Goal: Find specific page/section: Find specific page/section

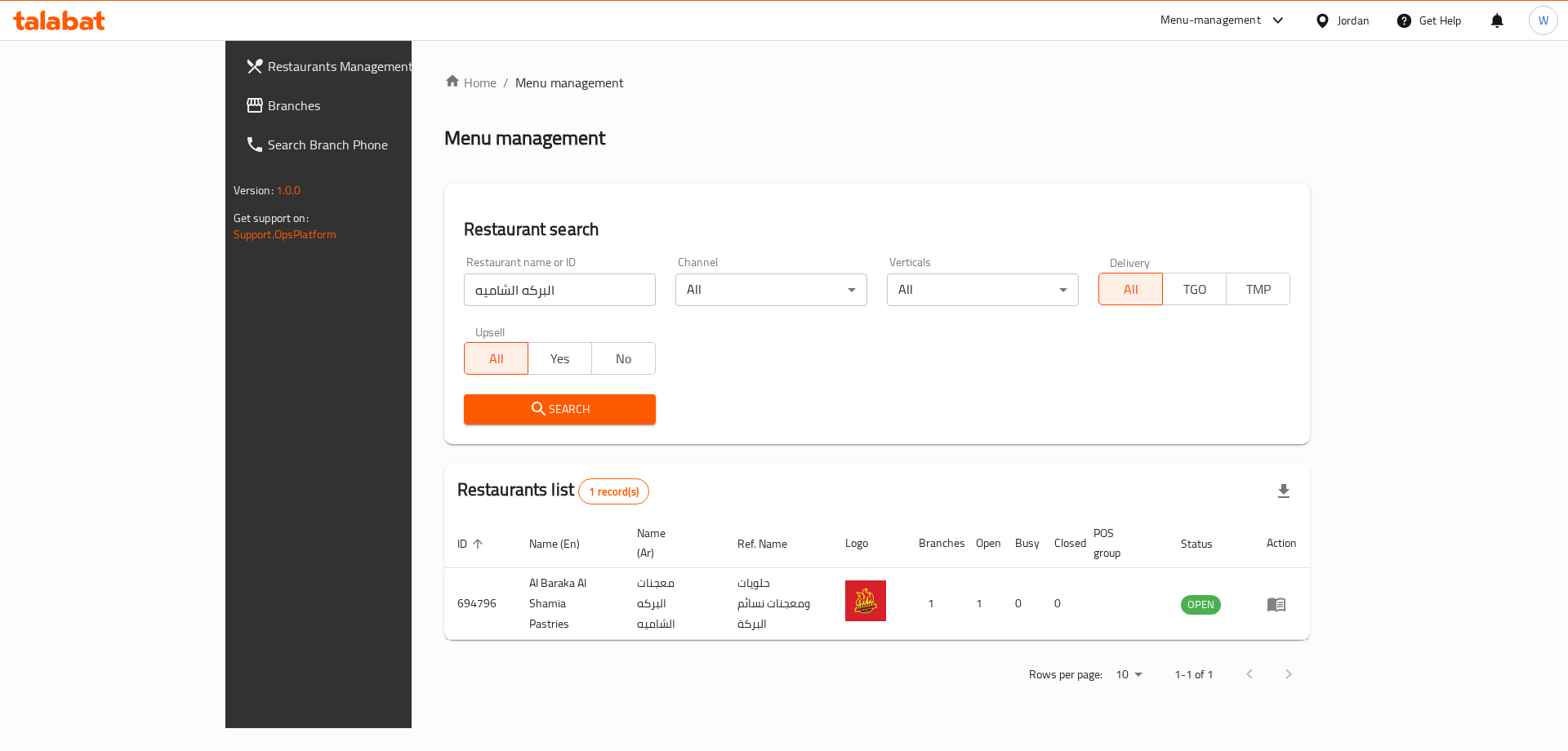
click at [464, 285] on input "البركه الشاميه" at bounding box center [559, 289] width 192 height 33
click at [464, 287] on input "البركه الشاميه" at bounding box center [559, 289] width 192 height 33
click at [464, 286] on input "البركه الشاميه" at bounding box center [559, 289] width 192 height 33
type input "f"
click button "Search" at bounding box center [559, 409] width 192 height 30
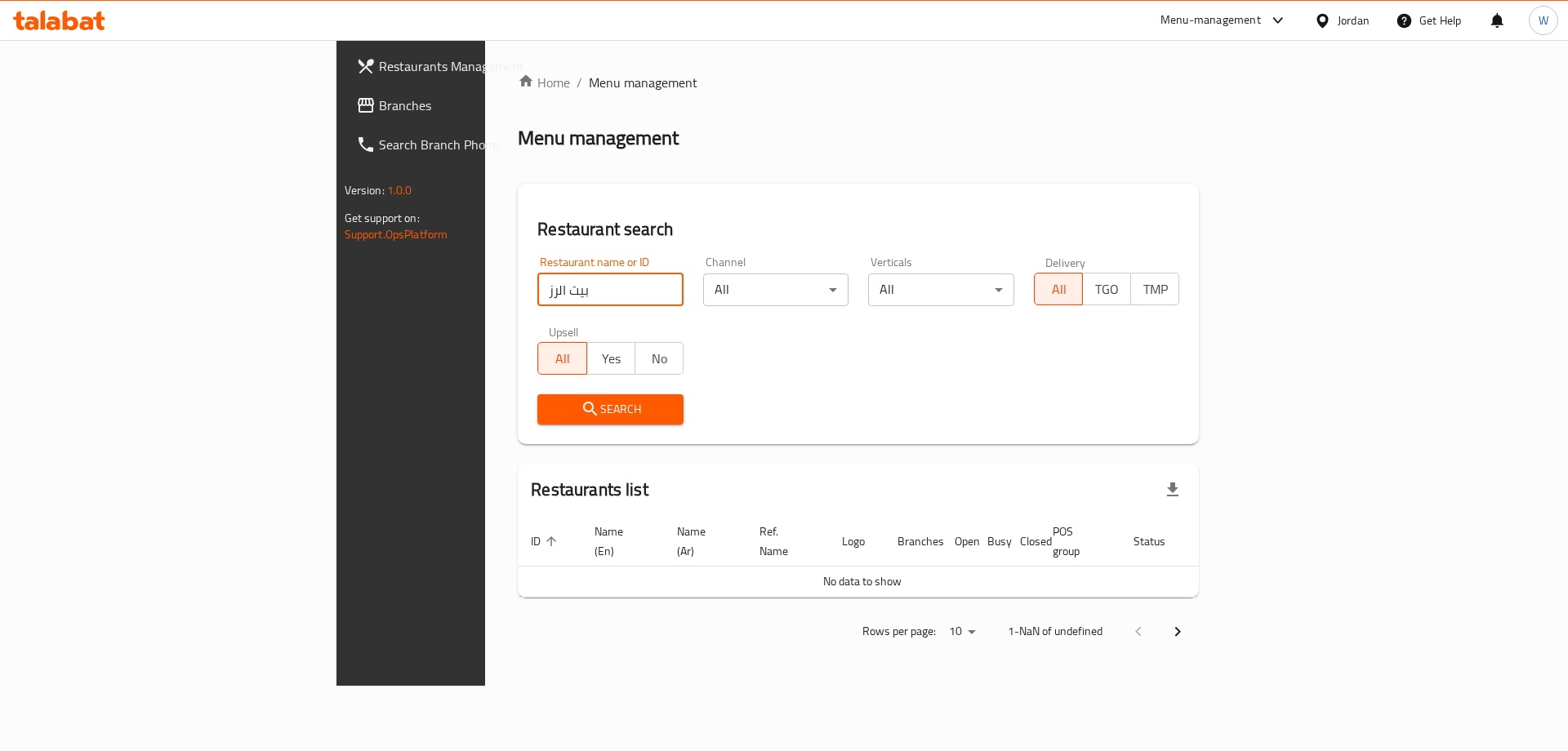
click at [537, 287] on input "بيت الرز" at bounding box center [610, 289] width 146 height 33
type input "الرز اليمني"
click button "Search" at bounding box center [610, 409] width 146 height 30
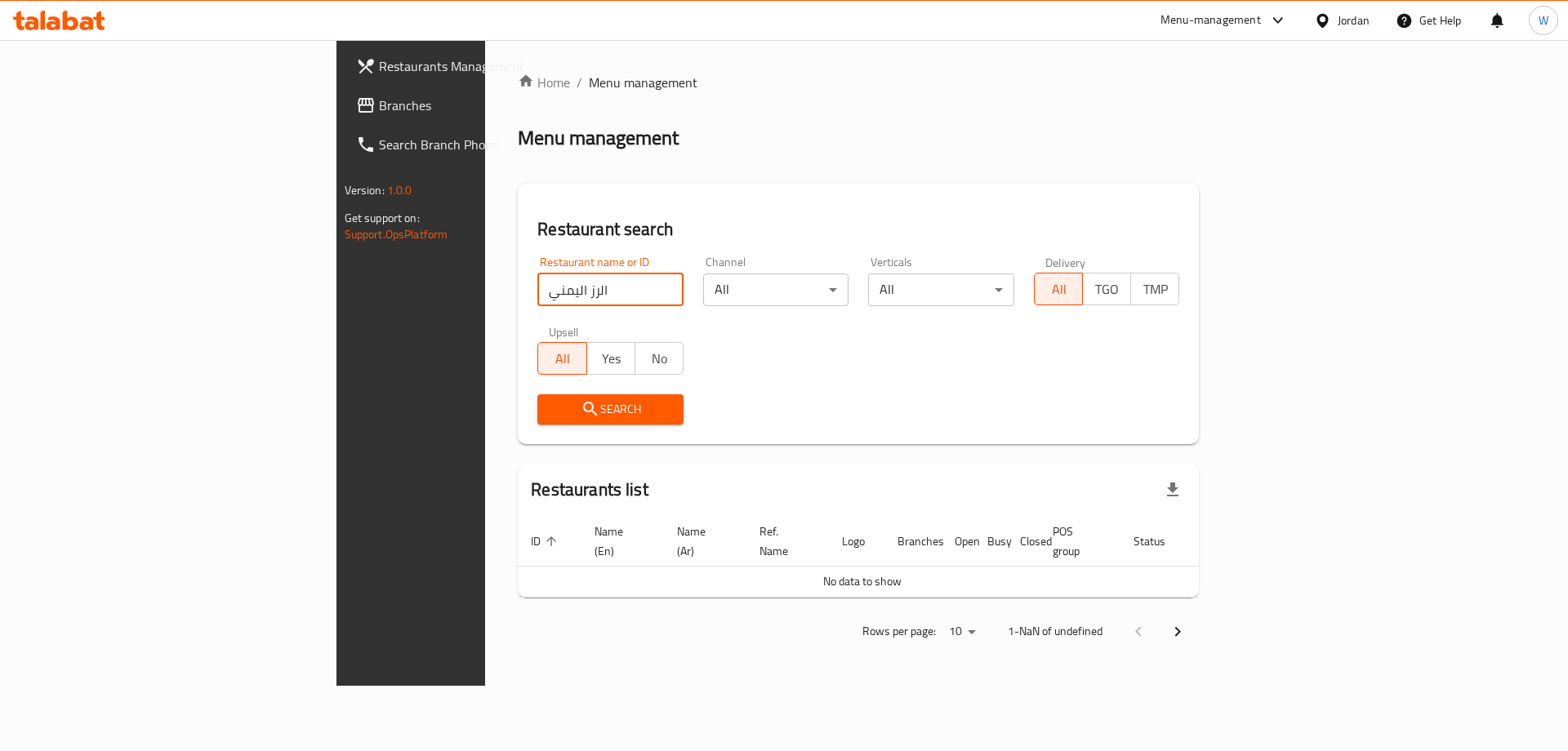
click at [537, 300] on input "الرز اليمني" at bounding box center [610, 289] width 146 height 33
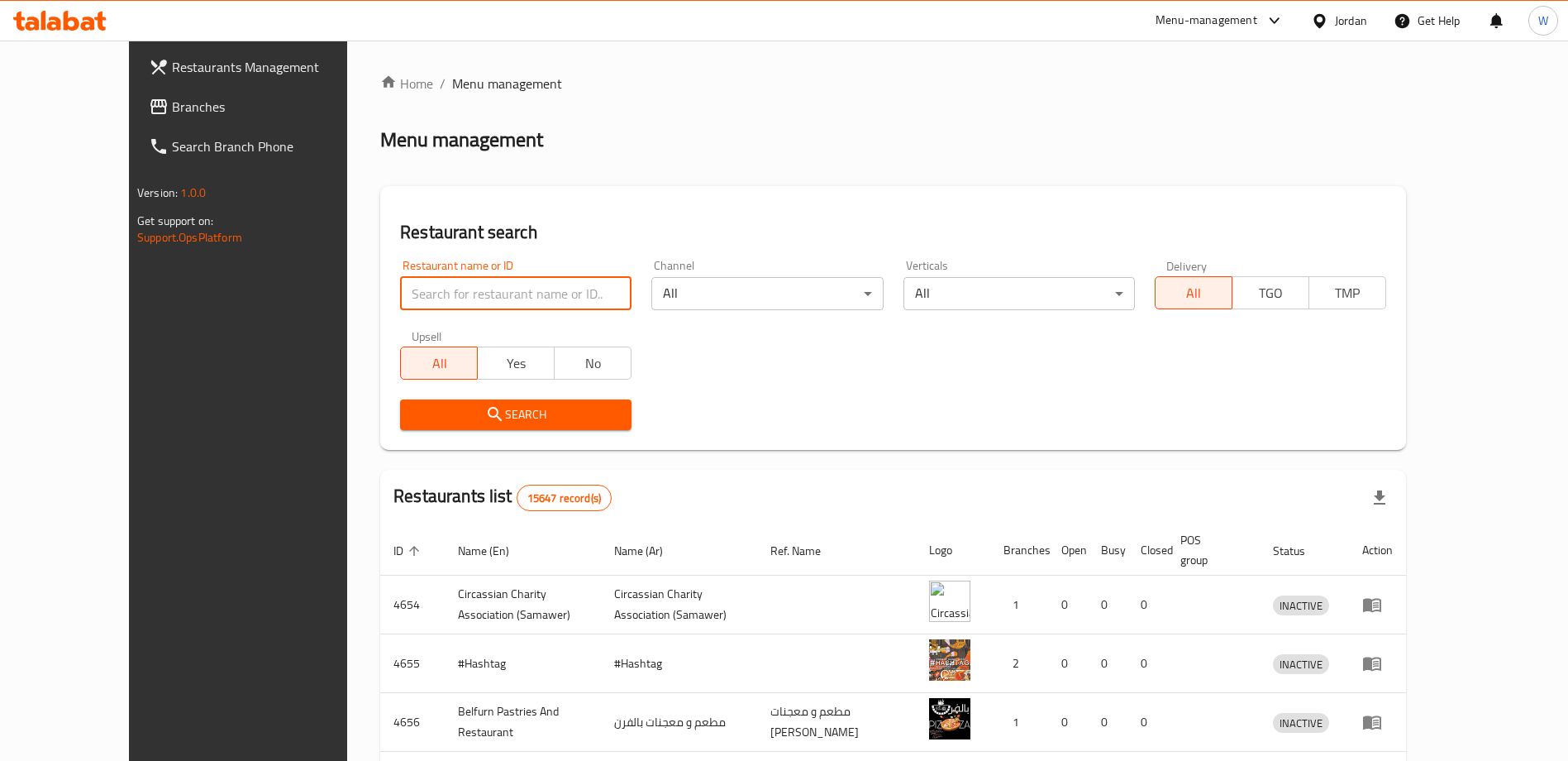
click at [422, 306] on input "search" at bounding box center [515, 293] width 232 height 33
paste input "الرز اليمني"
click button "Search" at bounding box center [515, 414] width 232 height 31
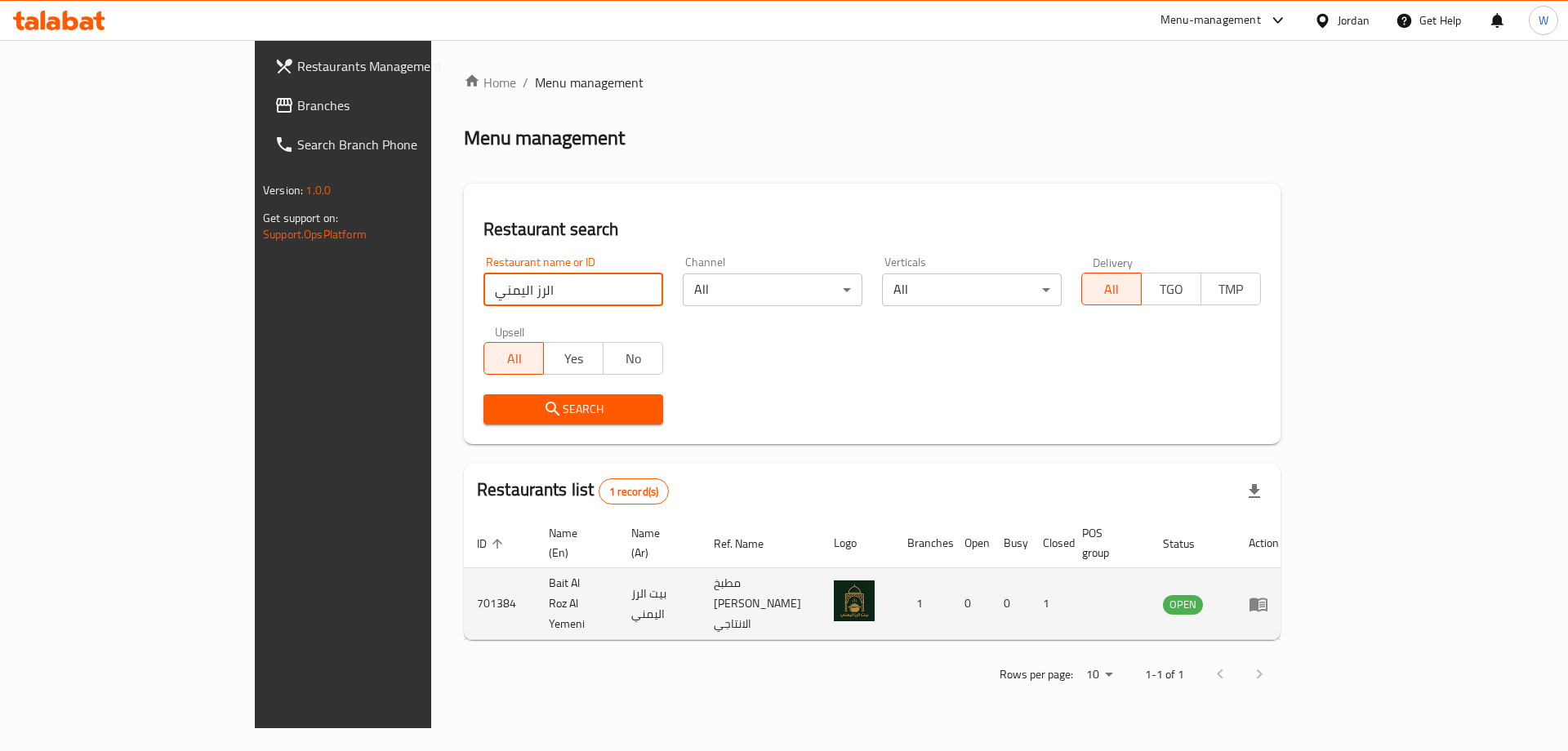
click at [536, 579] on td "Bait Al Roz Al Yemeni" at bounding box center [577, 604] width 82 height 72
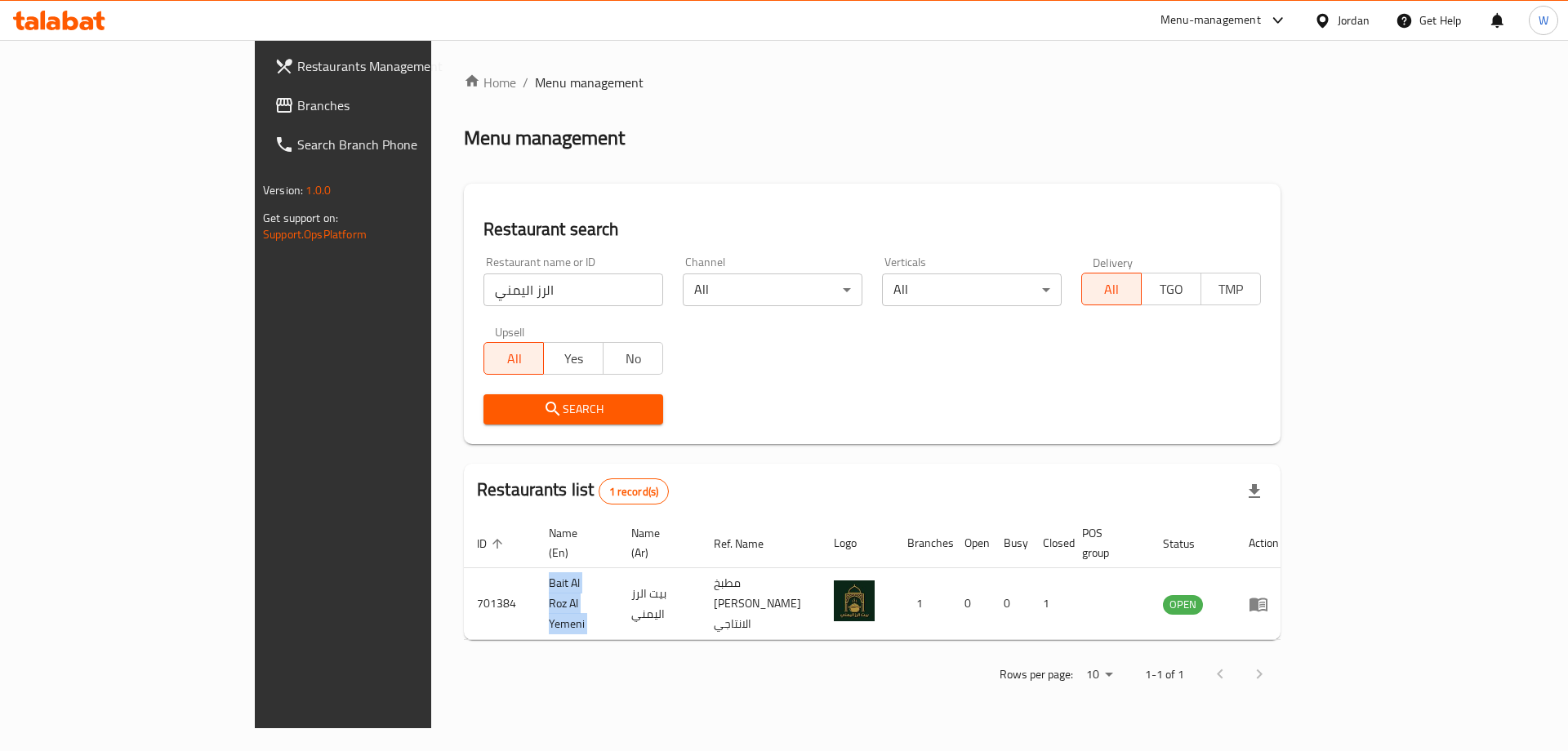
copy td "Bait Al Roz Al Yemeni"
click at [821, 453] on div "Home / Menu management Menu management Restaurant search Restaurant name or ID …" at bounding box center [872, 384] width 817 height 623
click at [483, 273] on input "الرز اليمني" at bounding box center [573, 289] width 179 height 33
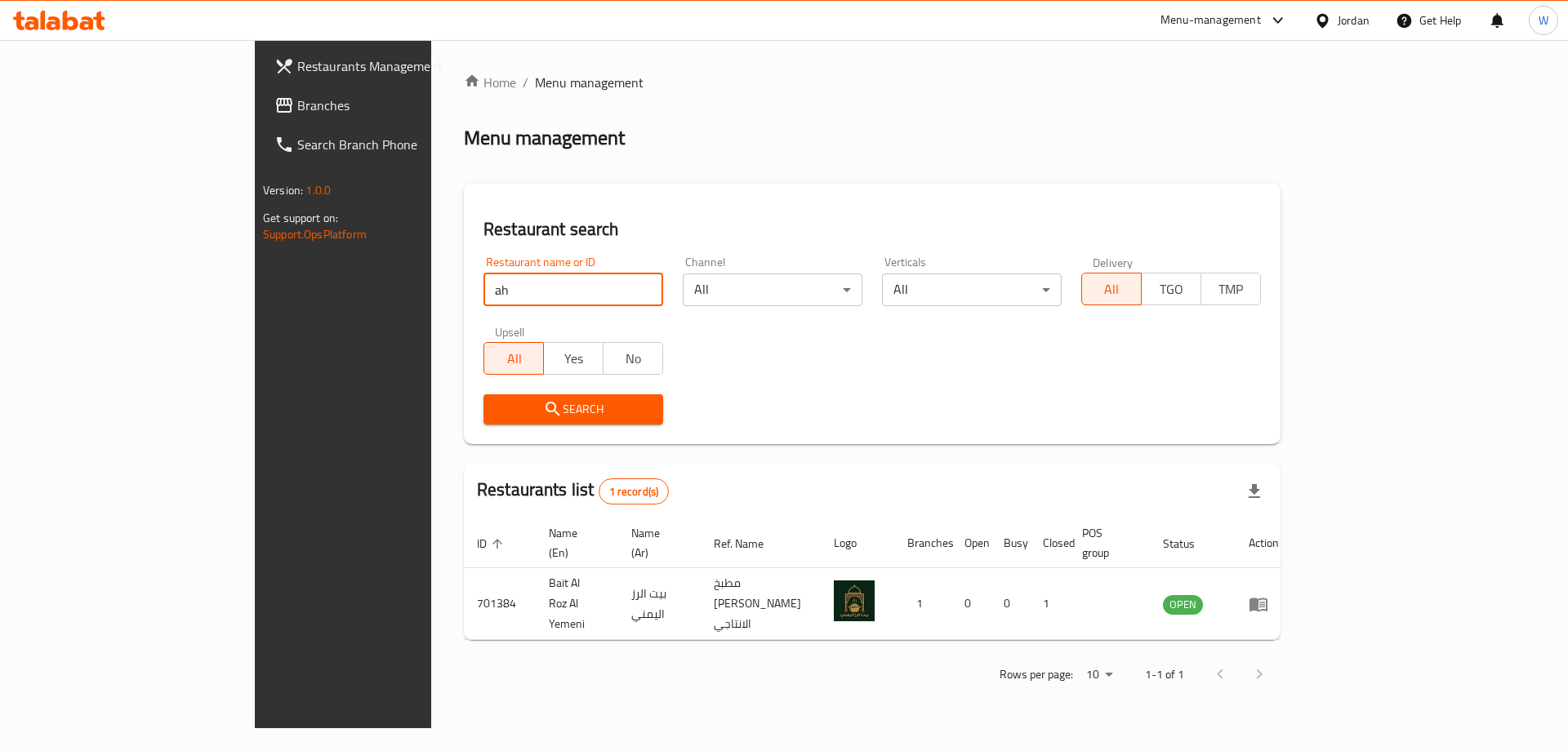
type input "a"
click at [496, 407] on span "Search" at bounding box center [573, 409] width 153 height 20
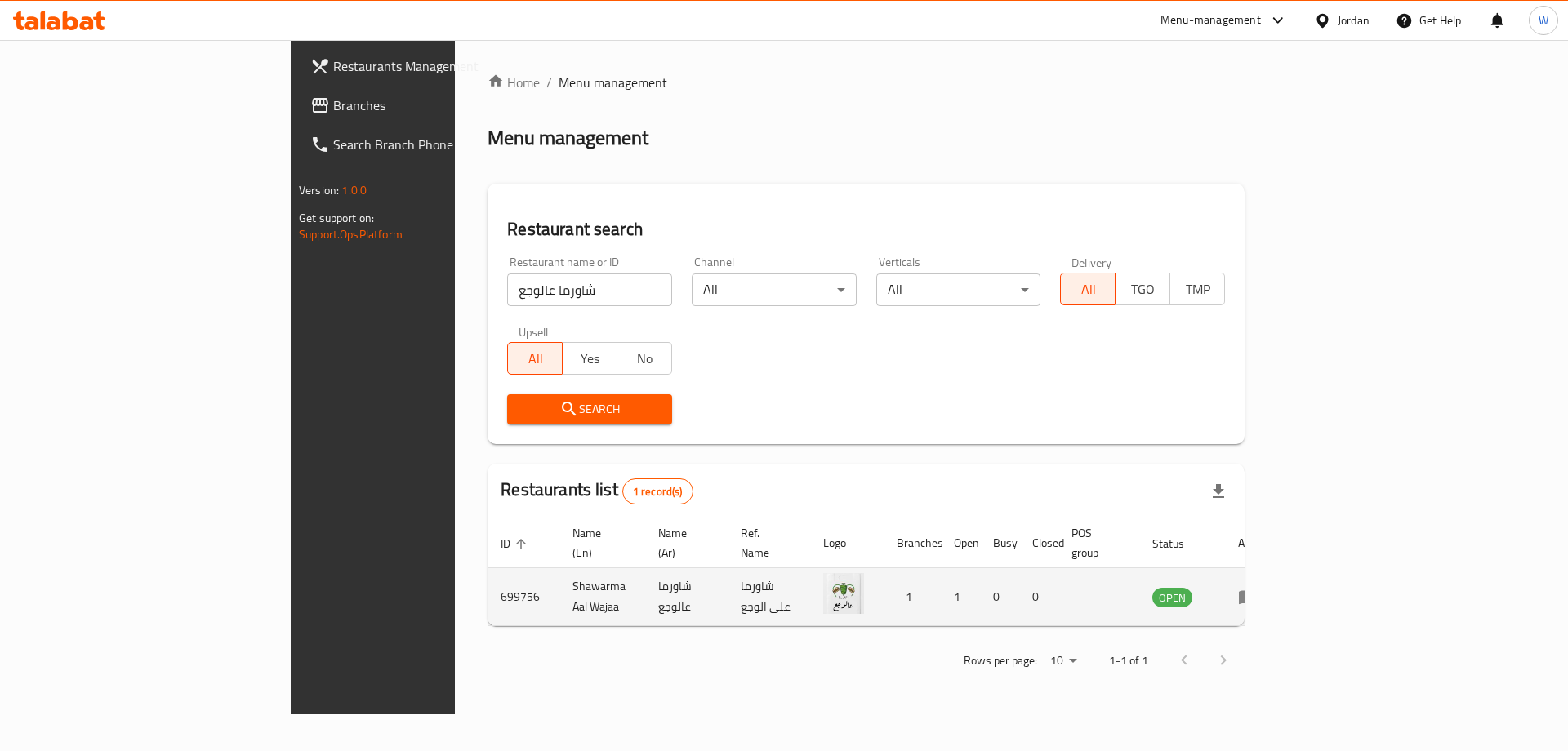
click at [559, 601] on td "Shawarma Aal Wajaa" at bounding box center [602, 597] width 86 height 58
copy td "Shawarma Aal Wajaa"
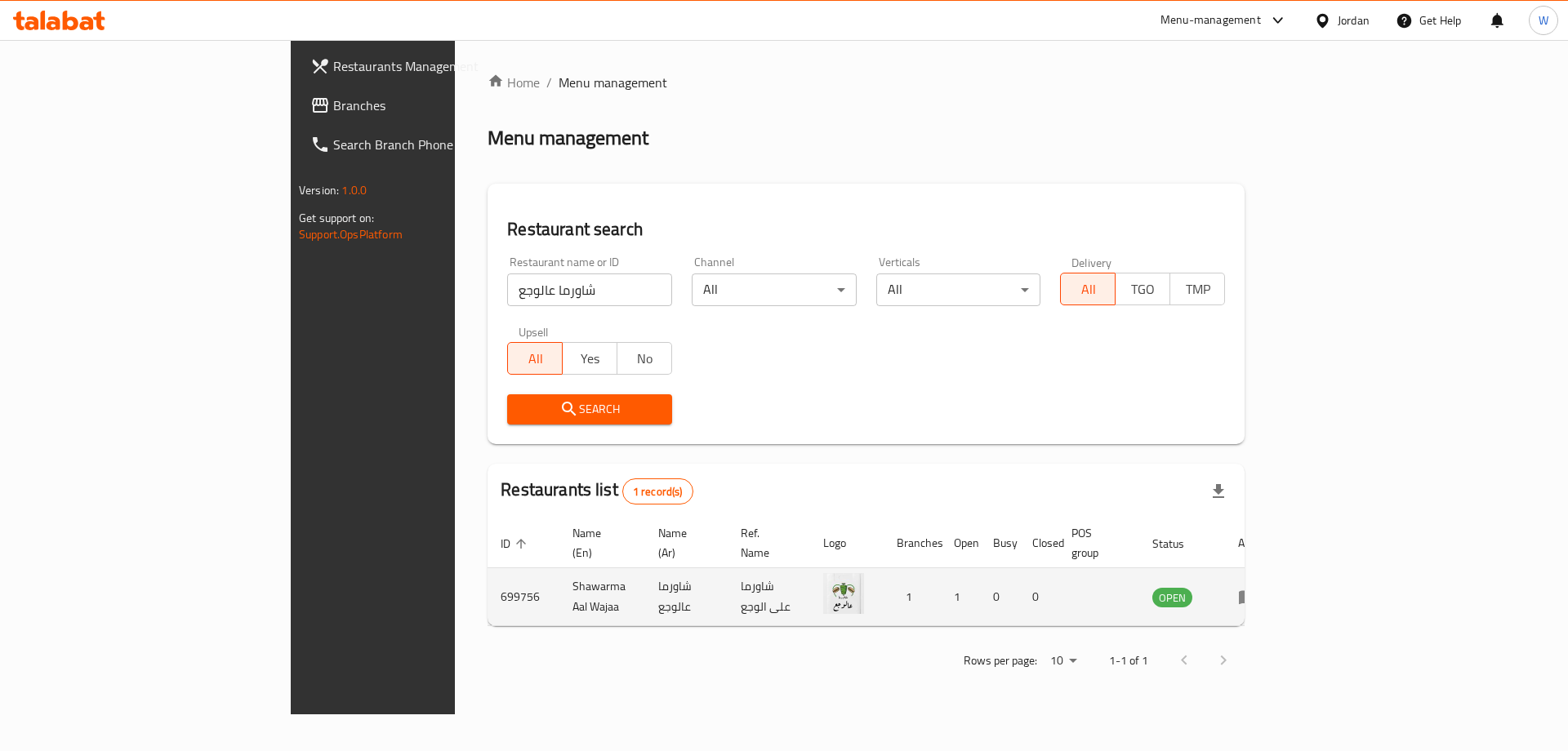
click at [645, 580] on td "شاورما عالوجع" at bounding box center [686, 597] width 82 height 58
copy td "شاورما عالوجع"
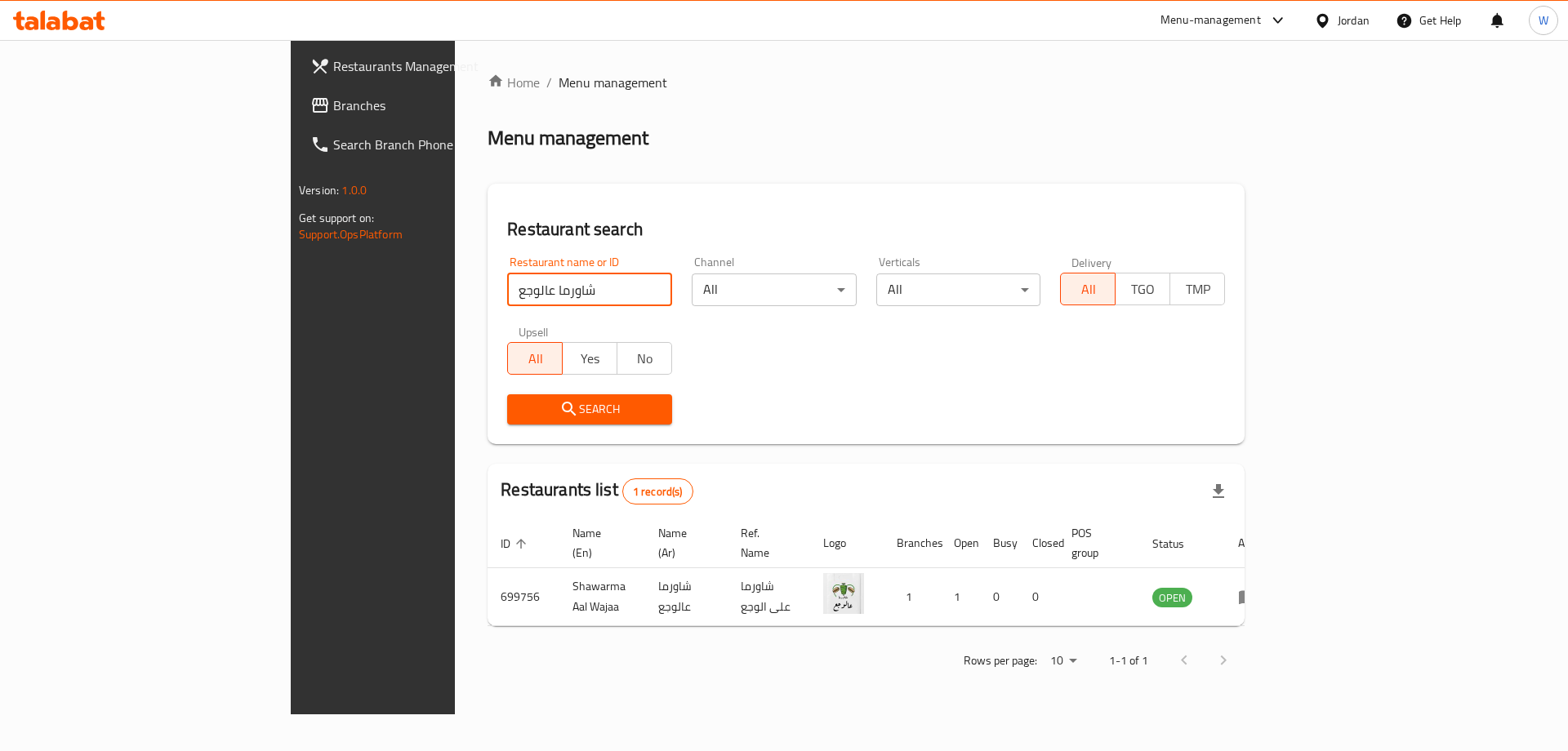
click at [507, 287] on input "شاورما عالوجع" at bounding box center [589, 289] width 165 height 33
click button "Search" at bounding box center [589, 409] width 165 height 30
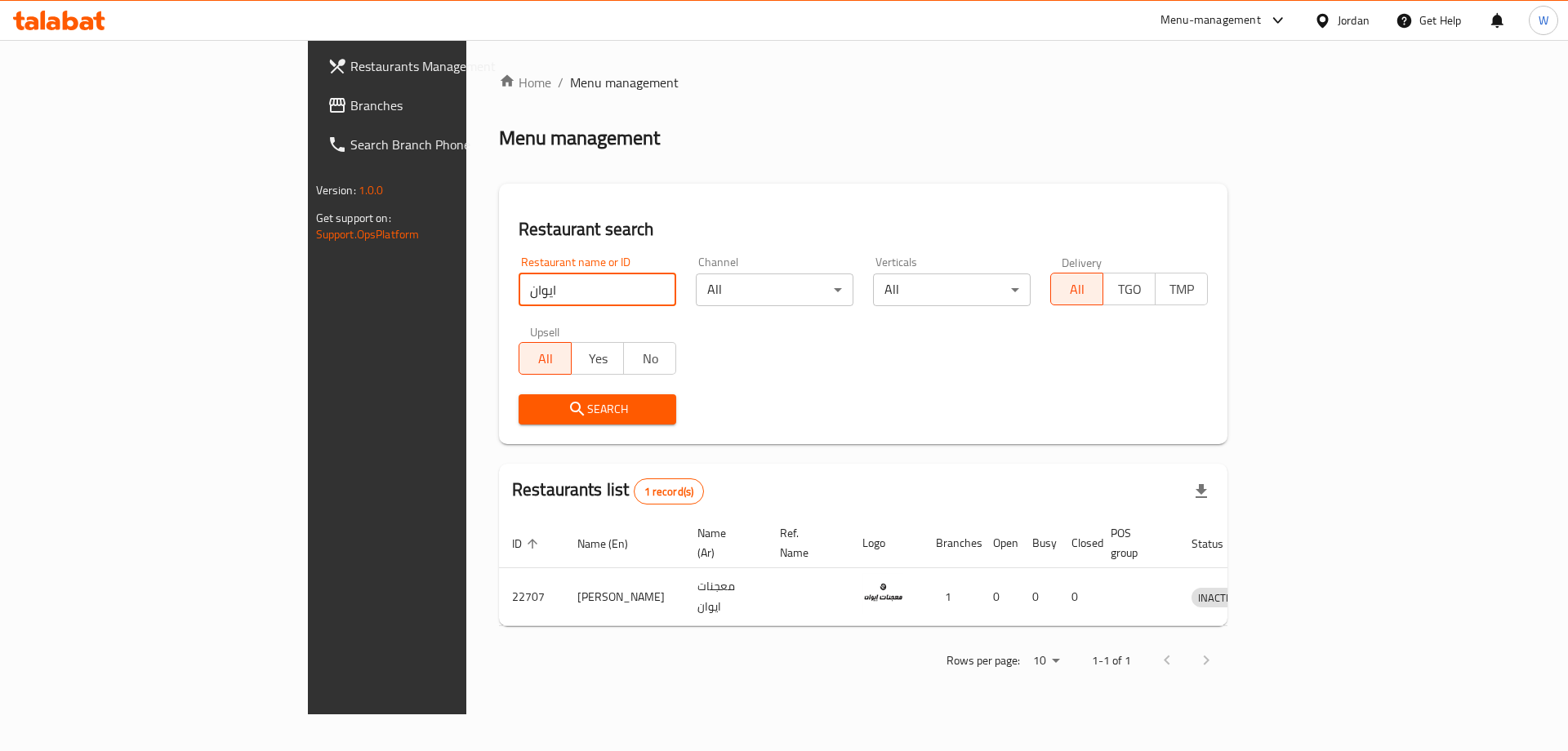
click at [518, 303] on input "ايوان" at bounding box center [597, 289] width 158 height 33
paste input "يت الرز اليمني"
click button "Search" at bounding box center [597, 409] width 158 height 30
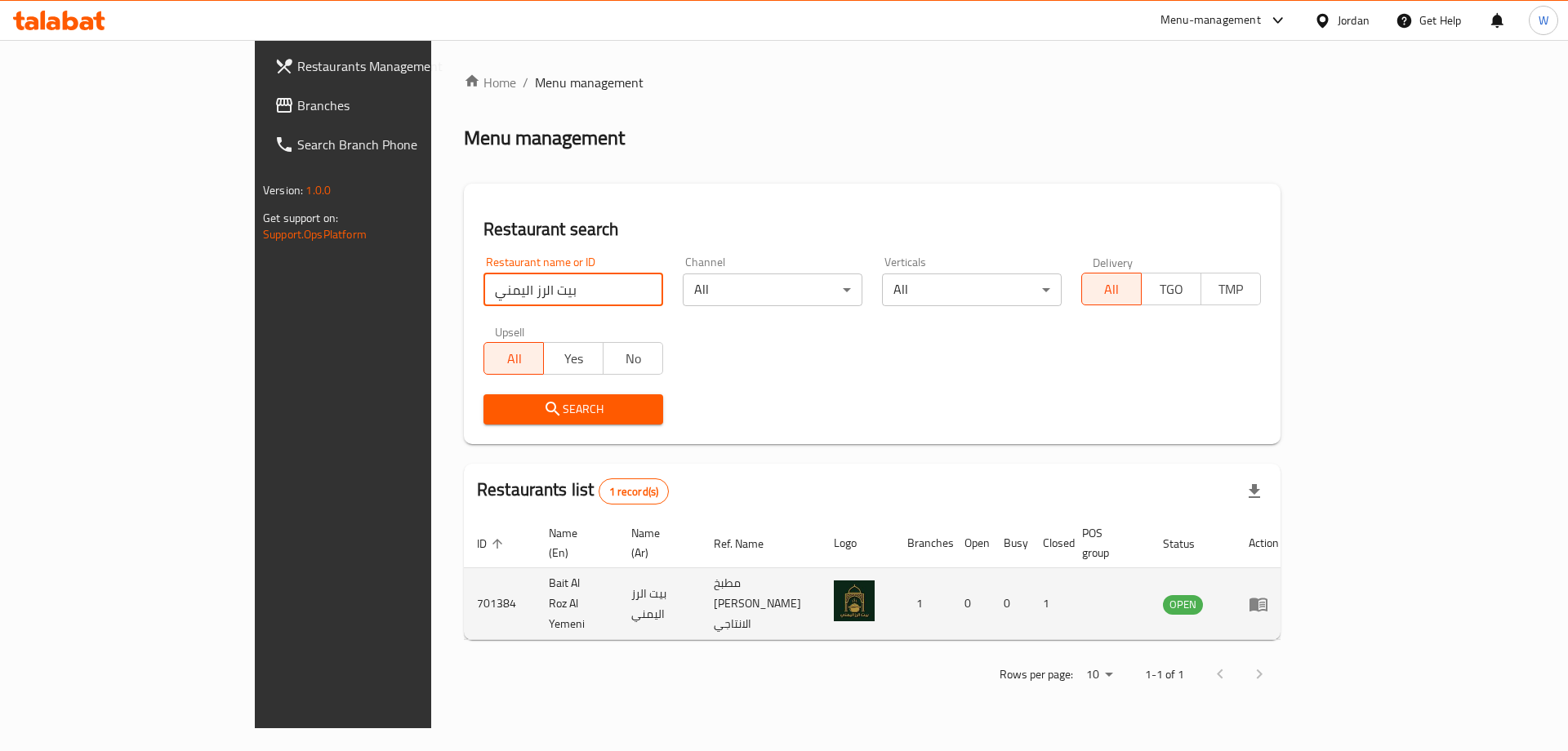
click at [464, 578] on td "701384" at bounding box center [500, 604] width 72 height 72
copy td "701384"
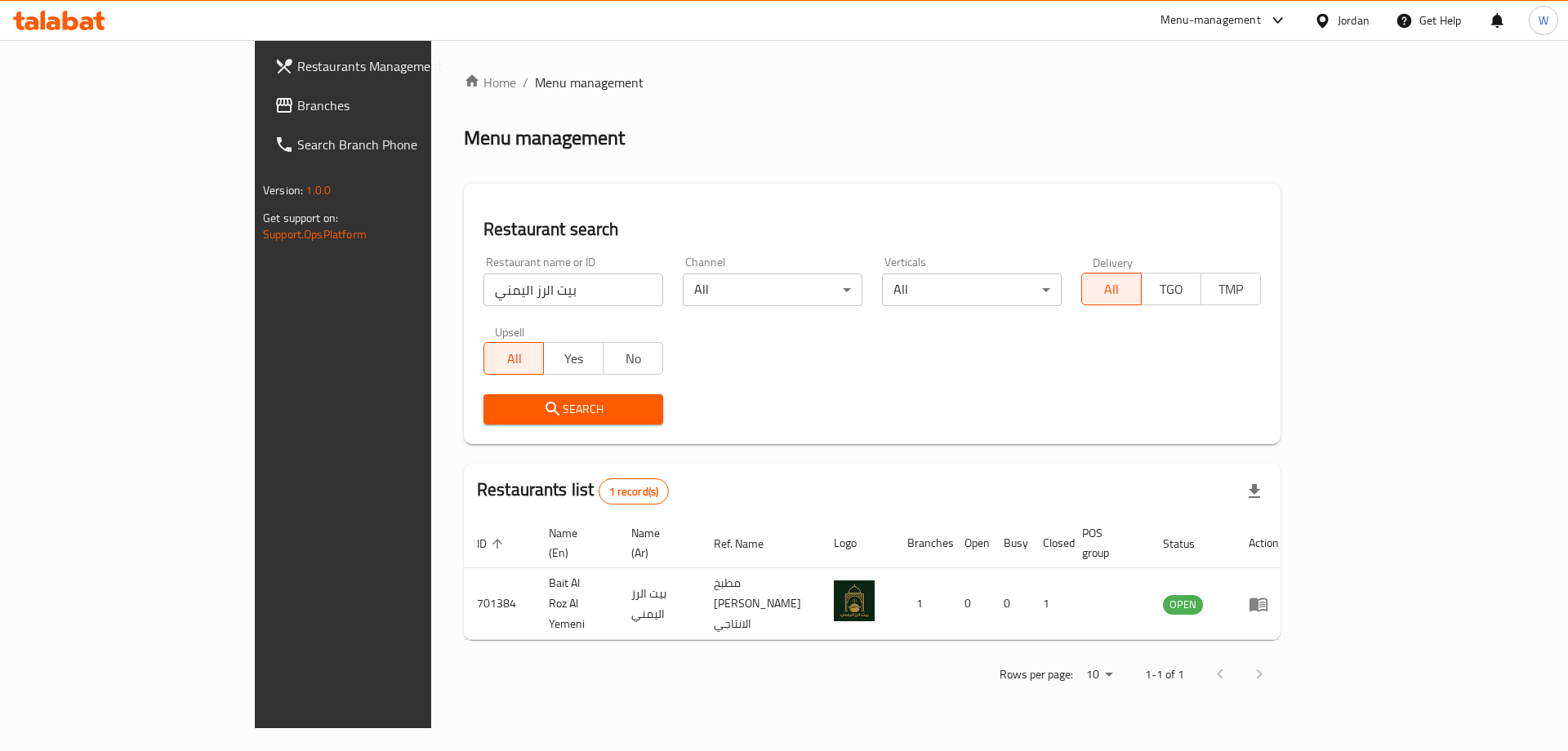
click at [1280, 89] on ol "Home / Menu management" at bounding box center [872, 82] width 817 height 19
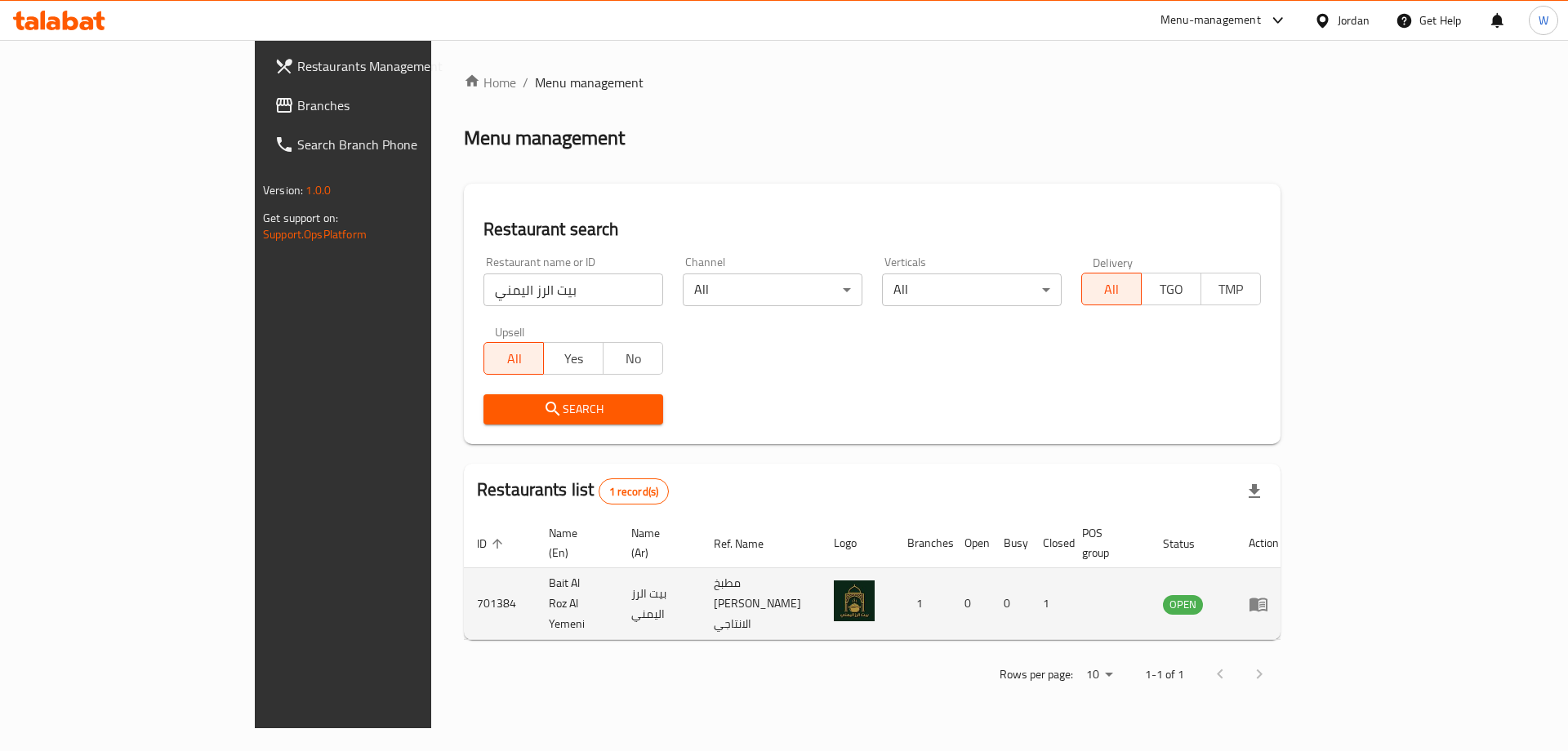
click at [536, 575] on td "Bait Al Roz Al Yemeni" at bounding box center [577, 604] width 82 height 72
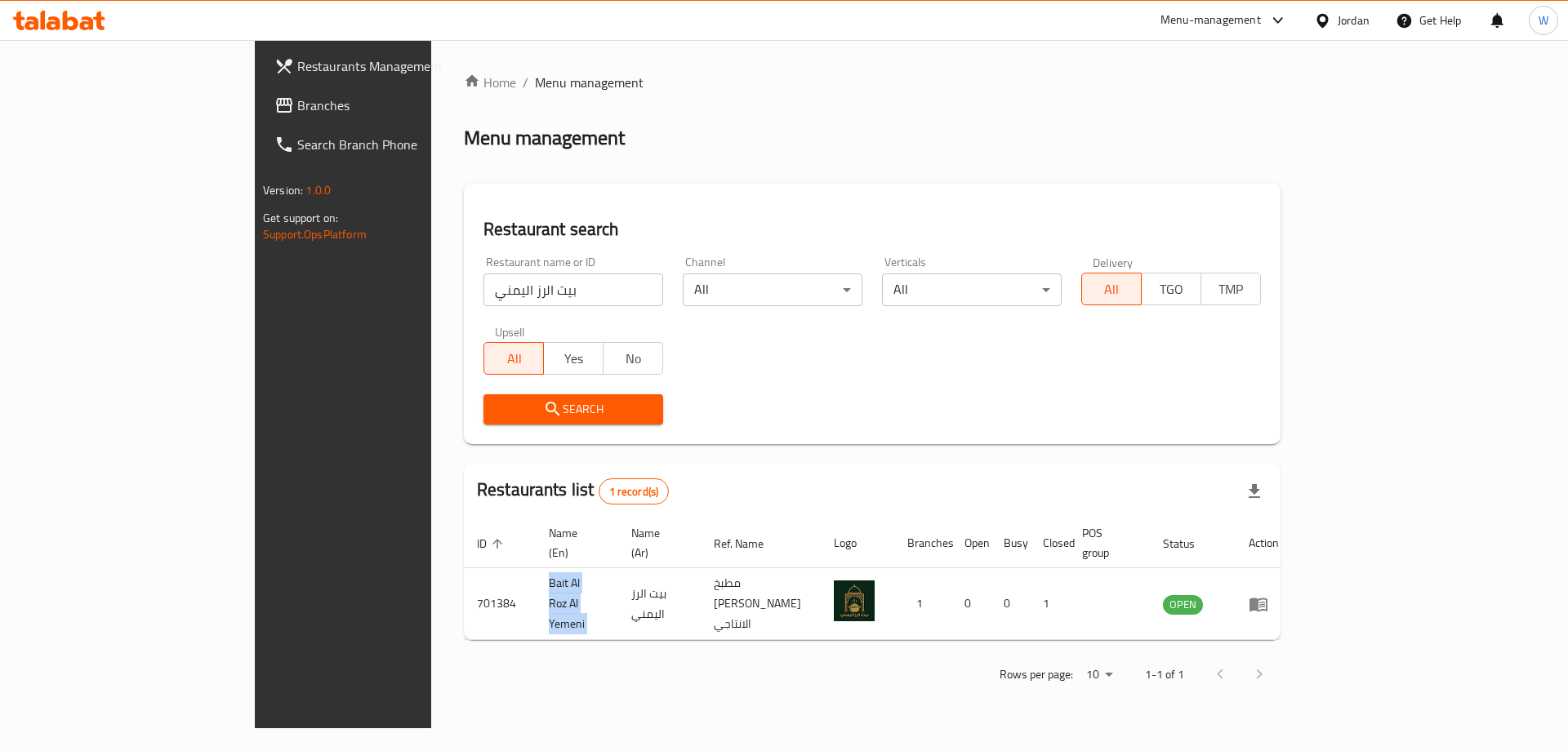
copy td "Bait Al Roz Al Yemeni"
click at [483, 264] on div "Restaurant name or ID بيت الرز اليمني Restaurant name or ID" at bounding box center [573, 281] width 179 height 49
click at [483, 267] on div "Restaurant name or ID بيت الرز اليمني Restaurant name or ID" at bounding box center [573, 281] width 179 height 49
click at [483, 292] on input "بيت الرز اليمني" at bounding box center [573, 289] width 179 height 33
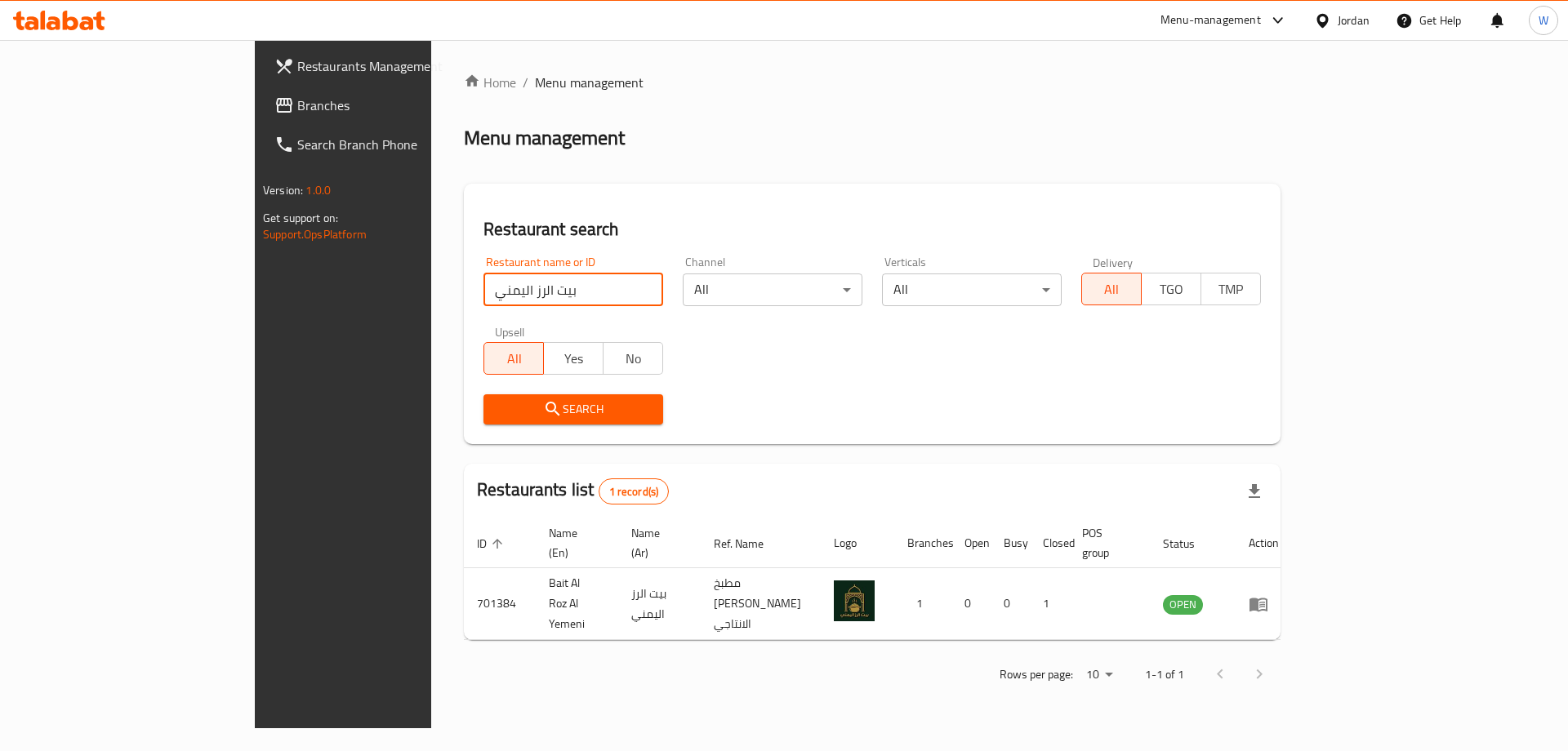
click at [483, 292] on input "بيت الرز اليمني" at bounding box center [573, 289] width 179 height 33
click button "Search" at bounding box center [573, 409] width 179 height 30
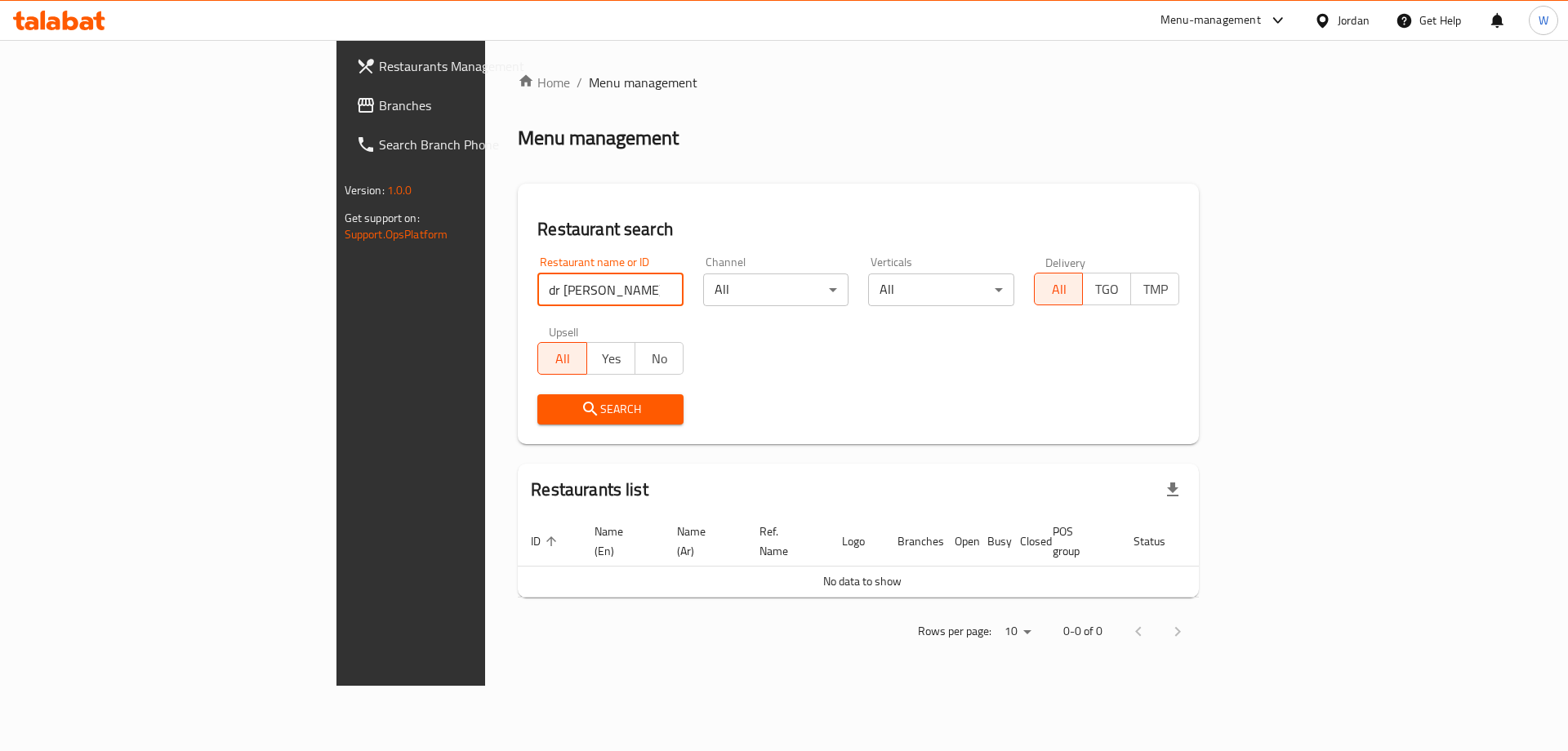
click at [537, 290] on input "dr rice" at bounding box center [610, 289] width 146 height 33
click button "Search" at bounding box center [610, 409] width 146 height 30
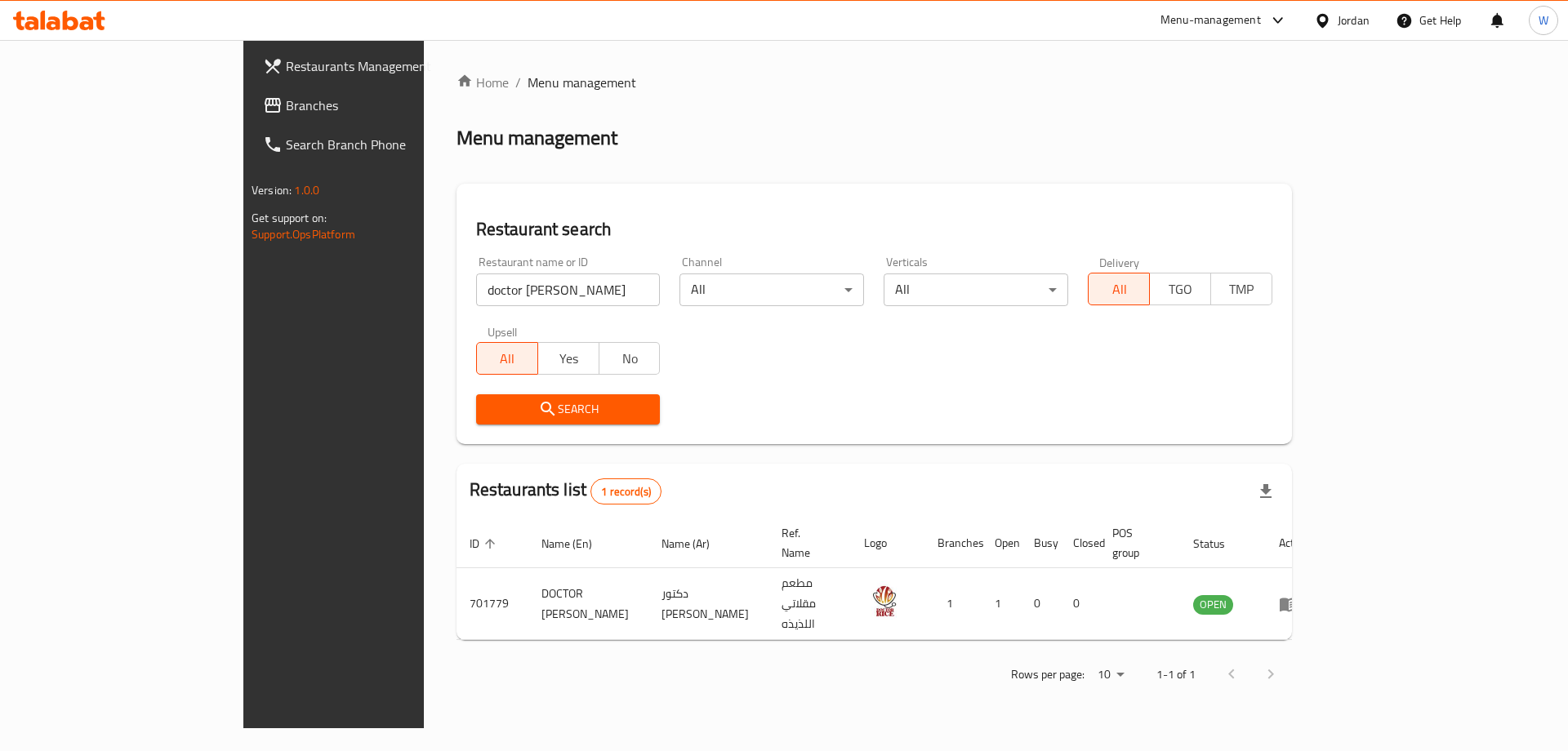
click at [1291, 190] on div "Restaurant search Restaurant name or ID doctor rice Restaurant name or ID Chann…" at bounding box center [874, 313] width 835 height 261
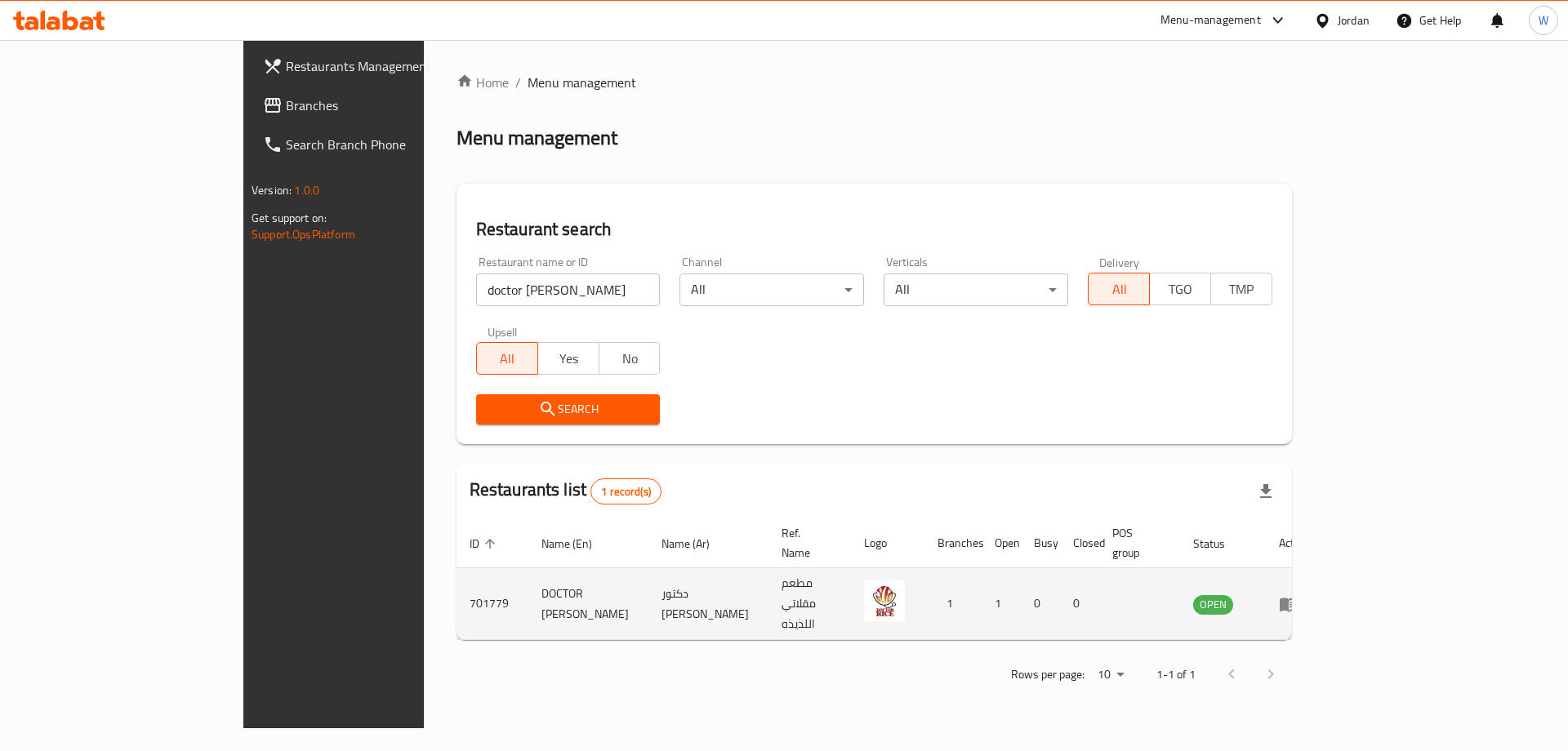
click at [528, 577] on td "DOCTOR RICE" at bounding box center [588, 604] width 120 height 72
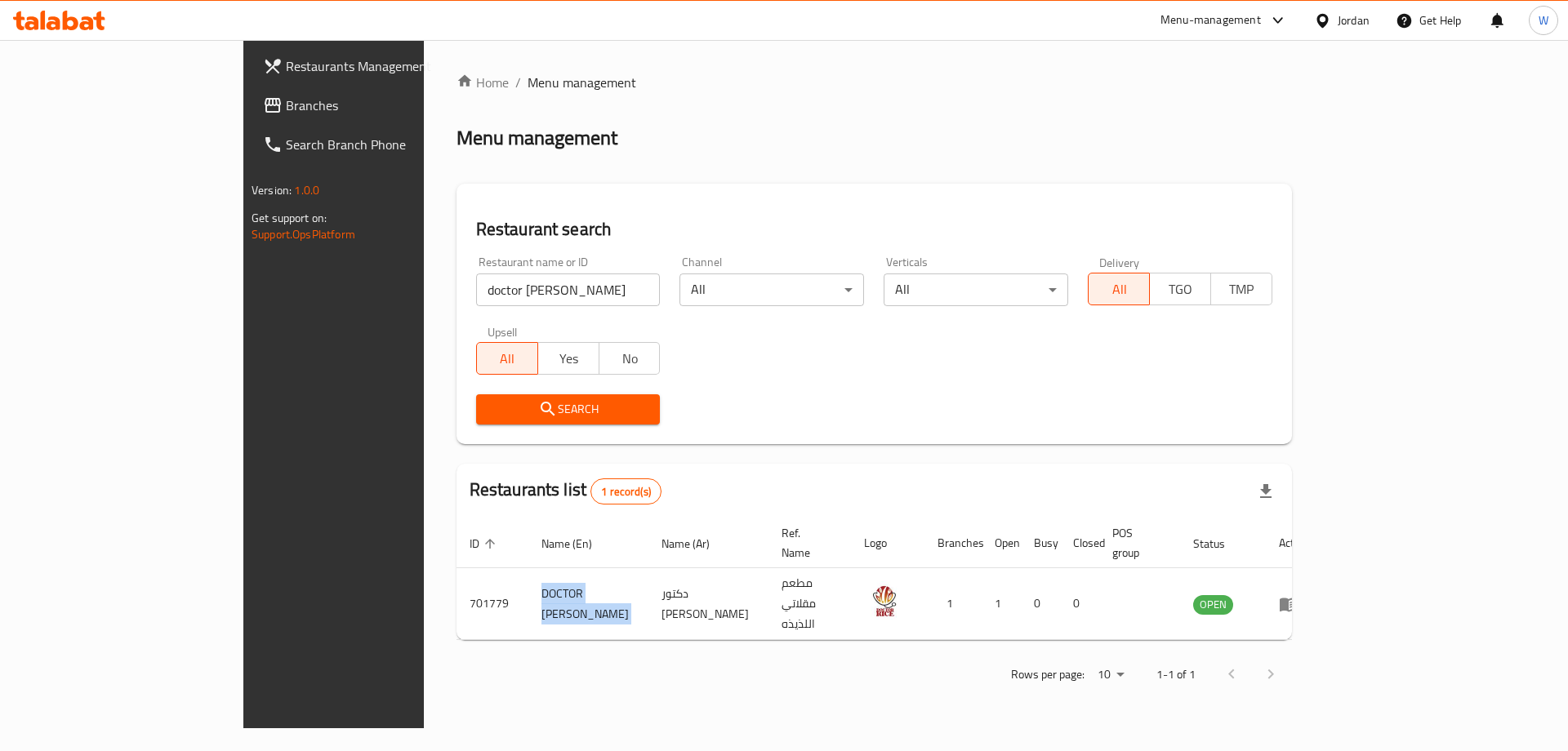
copy td "DOCTOR RICE"
click at [501, 282] on input "doctor rice" at bounding box center [569, 289] width 184 height 33
type input "باب توما"
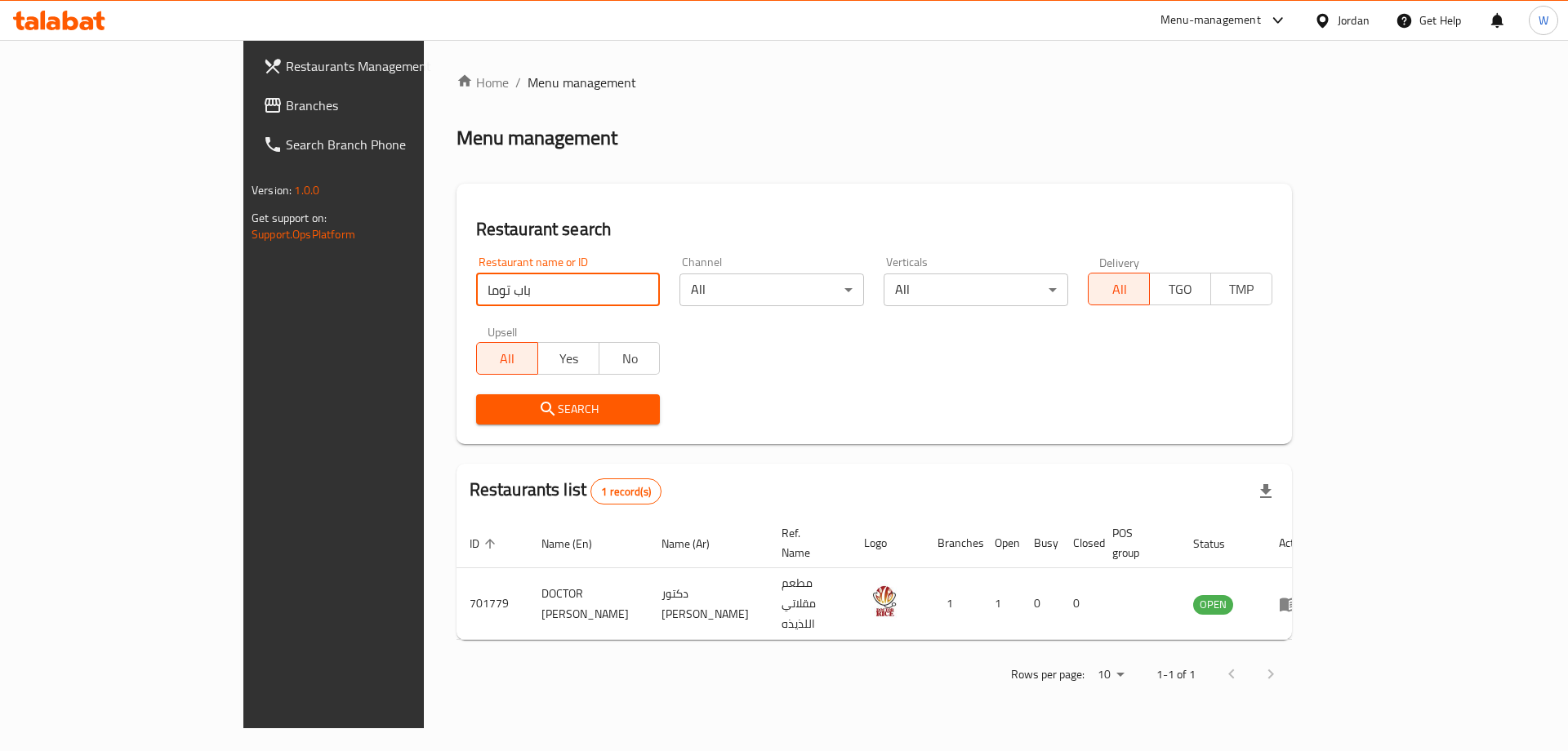
click button "Search" at bounding box center [569, 409] width 184 height 30
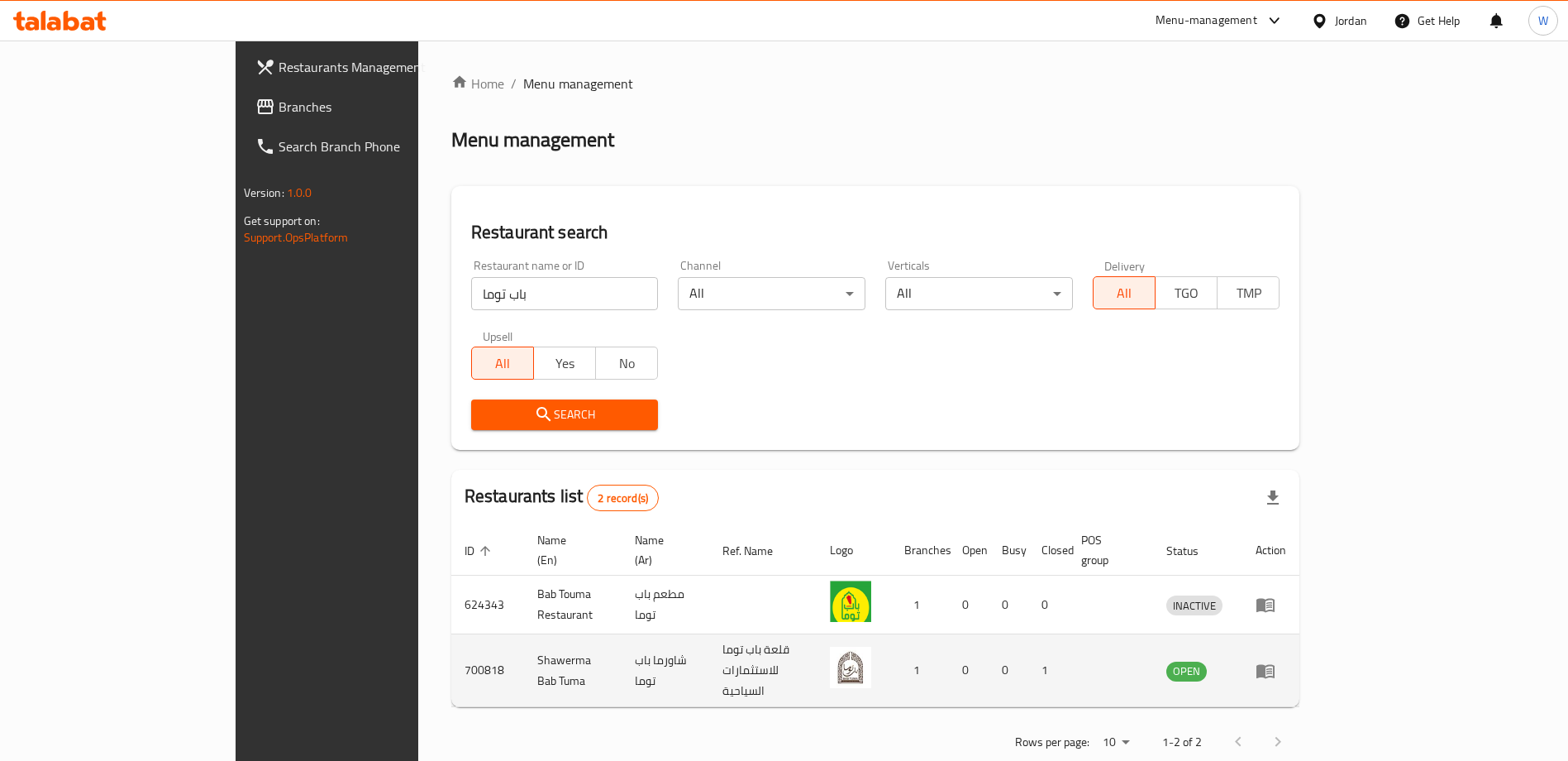
click at [524, 658] on td "Shawerma Bab Tuma" at bounding box center [572, 671] width 98 height 73
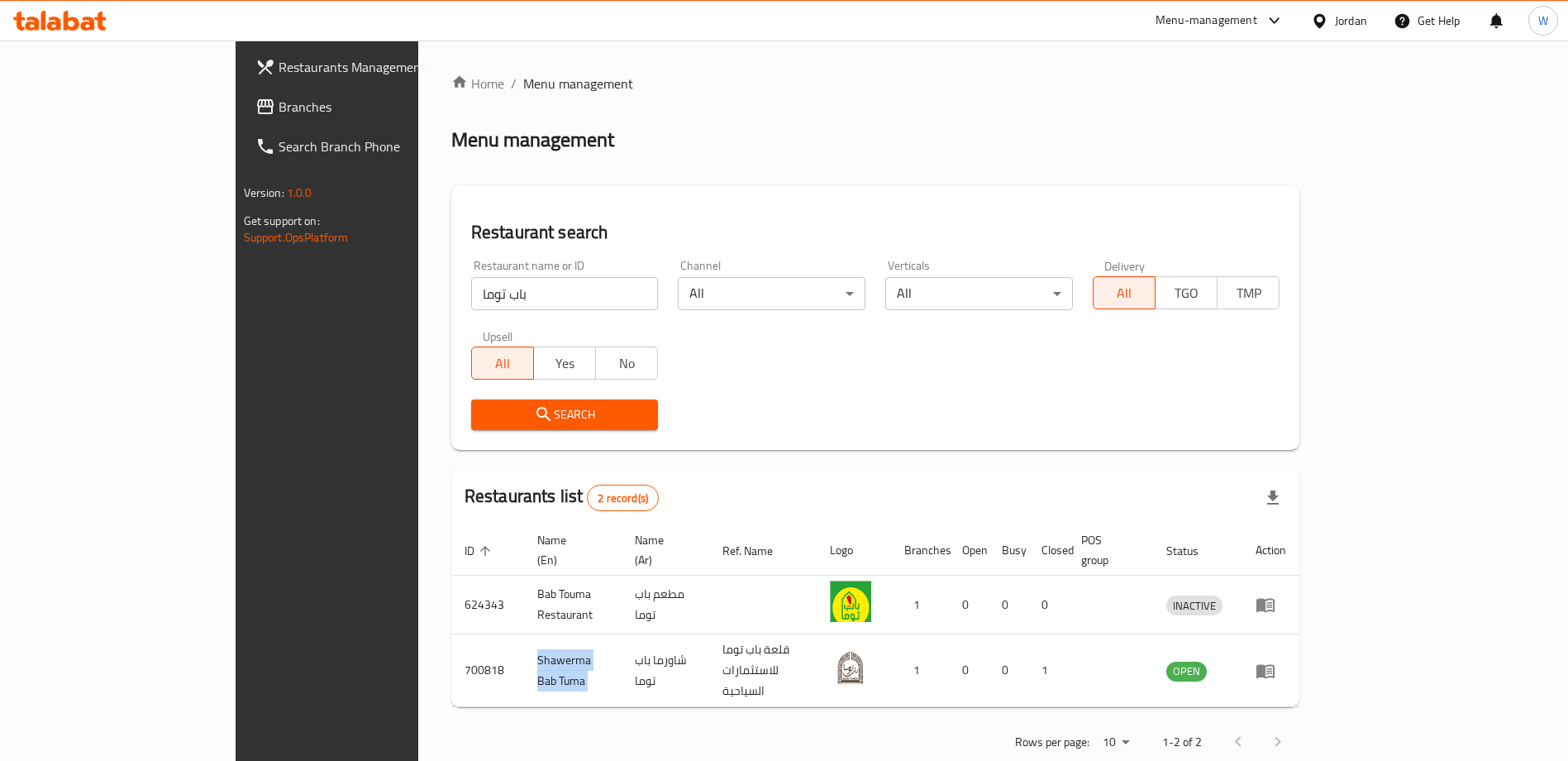
copy td "Shawerma Bab Tuma"
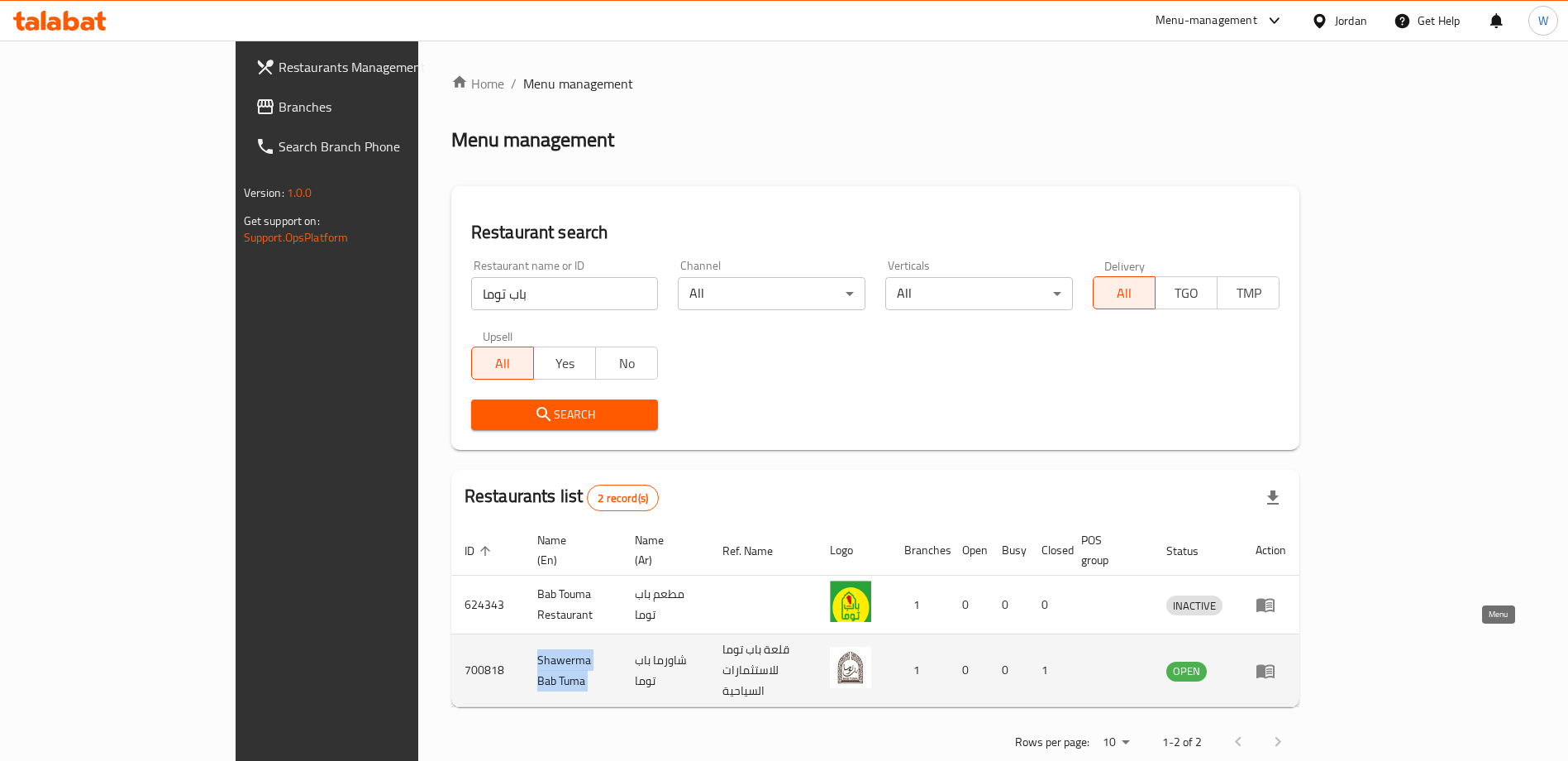
click at [1274, 664] on icon "enhanced table" at bounding box center [1265, 671] width 18 height 14
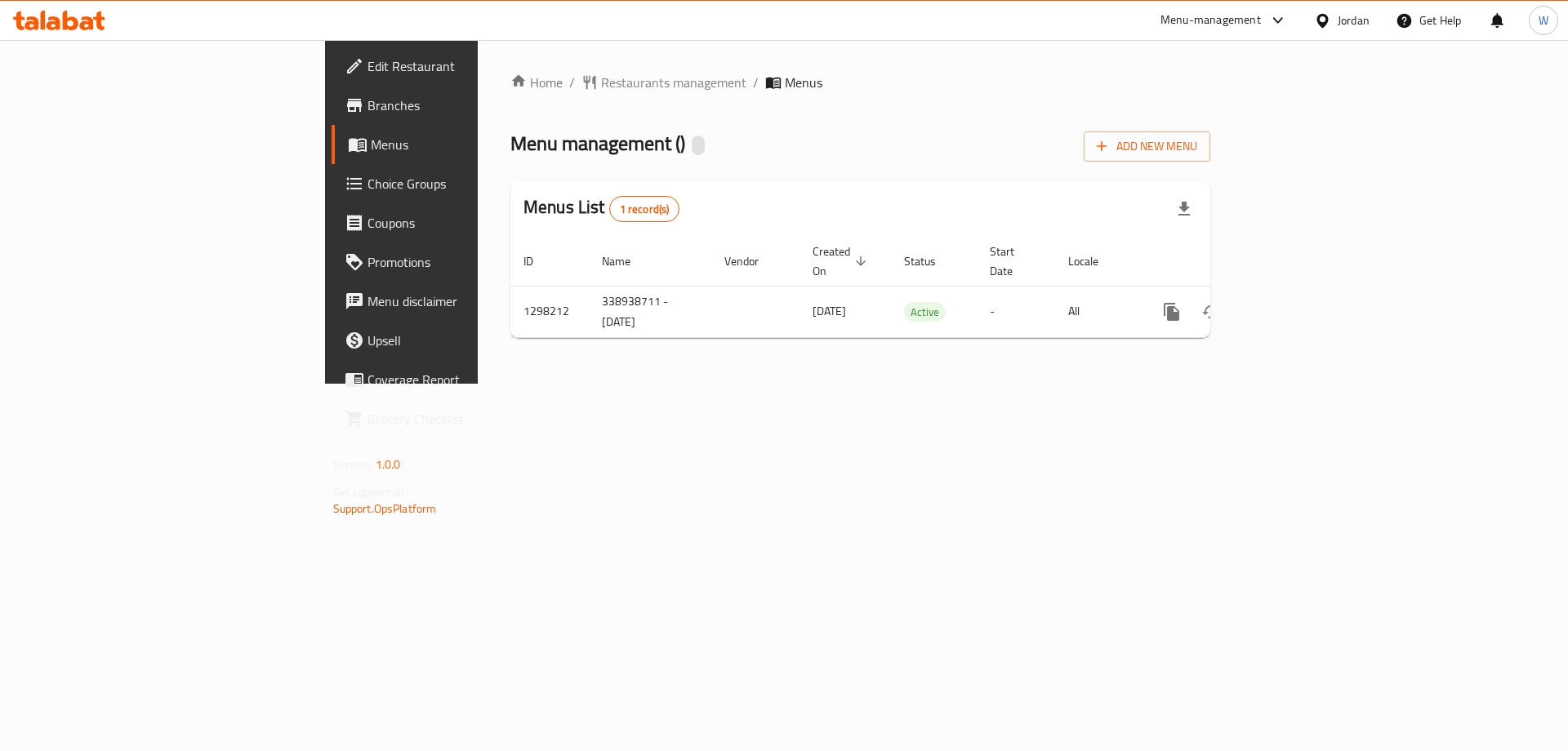
click at [331, 83] on link "Edit Restaurant" at bounding box center [459, 66] width 256 height 39
